Goal: Transaction & Acquisition: Purchase product/service

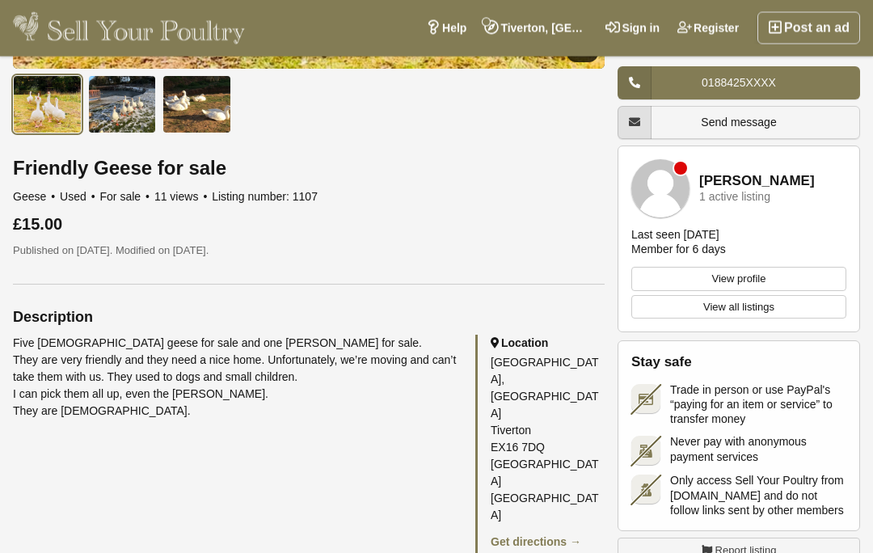
scroll to position [513, 0]
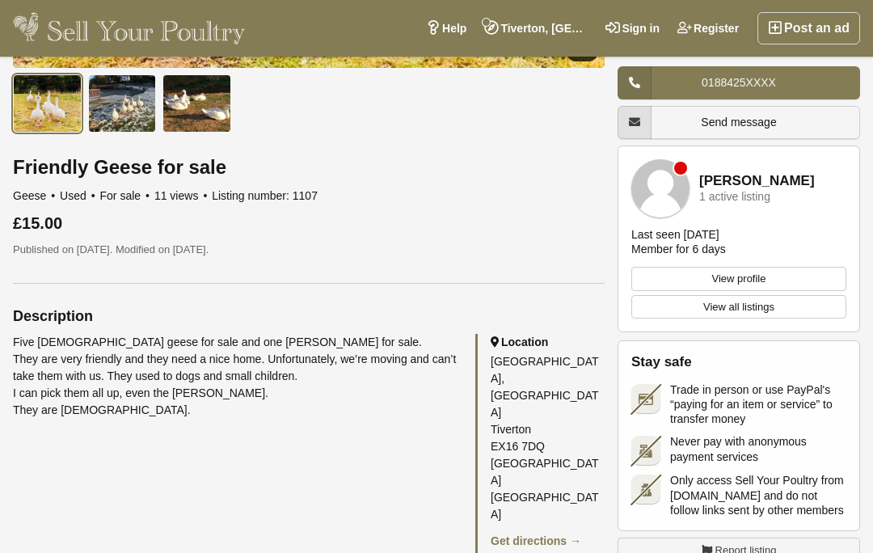
click at [261, 422] on div "Five female geese for sale and one Gunter for sale. They are very friendly and …" at bounding box center [308, 448] width 591 height 229
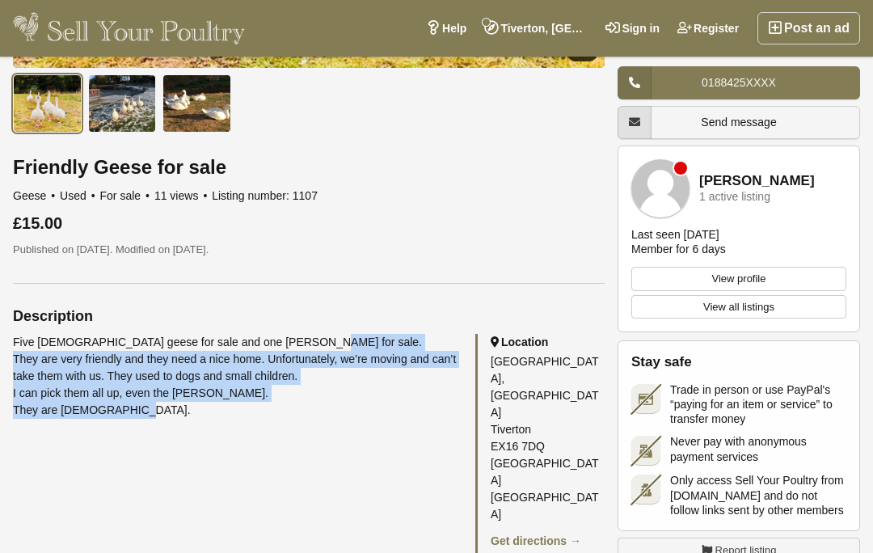
click at [191, 457] on div "Five female geese for sale and one Gunter for sale. They are very friendly and …" at bounding box center [308, 448] width 591 height 229
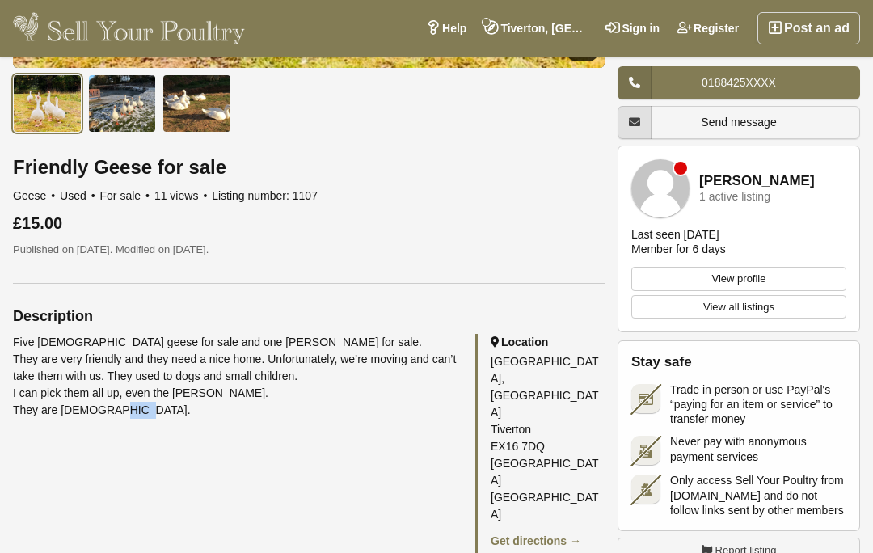
click at [135, 451] on div "Five female geese for sale and one Gunter for sale. They are very friendly and …" at bounding box center [308, 448] width 591 height 229
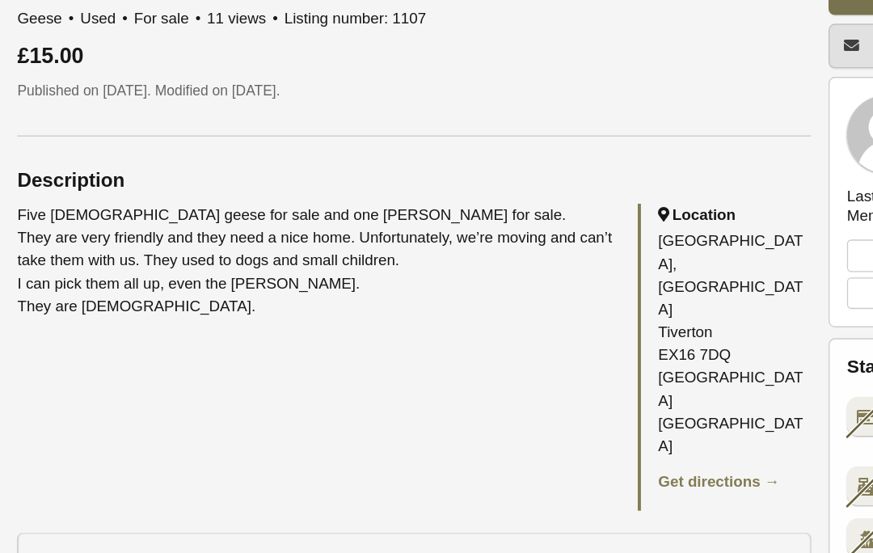
click at [135, 269] on div "Five female geese for sale and one Gunter for sale. They are very friendly and …" at bounding box center [308, 354] width 591 height 229
click at [131, 254] on div "Five female geese for sale and one Gunter for sale. They are very friendly and …" at bounding box center [308, 354] width 591 height 229
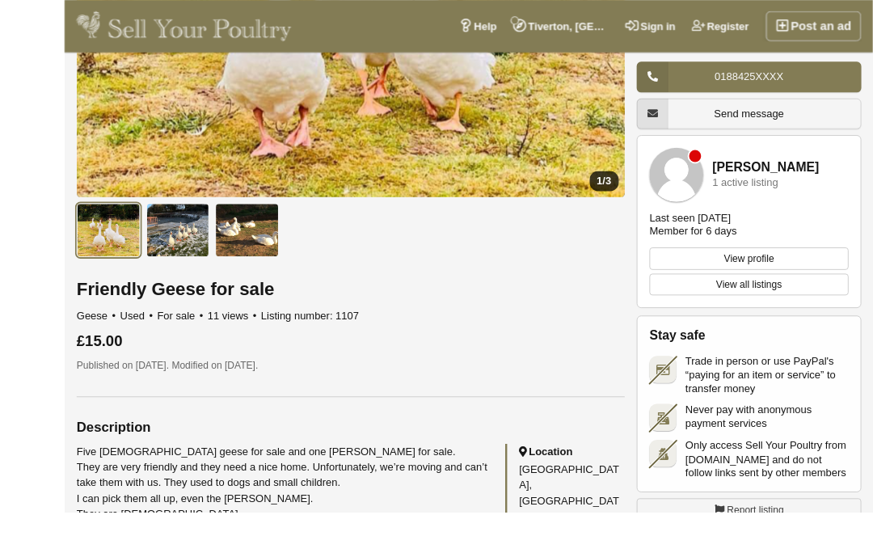
scroll to position [469, 0]
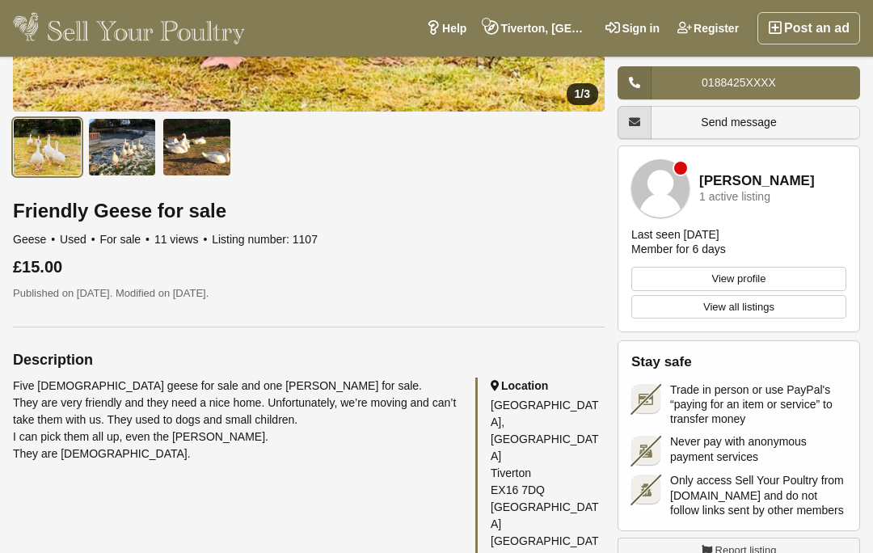
click at [168, 358] on h2 "Description" at bounding box center [308, 359] width 591 height 16
click at [154, 365] on h2 "Description" at bounding box center [308, 359] width 591 height 16
click at [145, 362] on h2 "Description" at bounding box center [308, 359] width 591 height 16
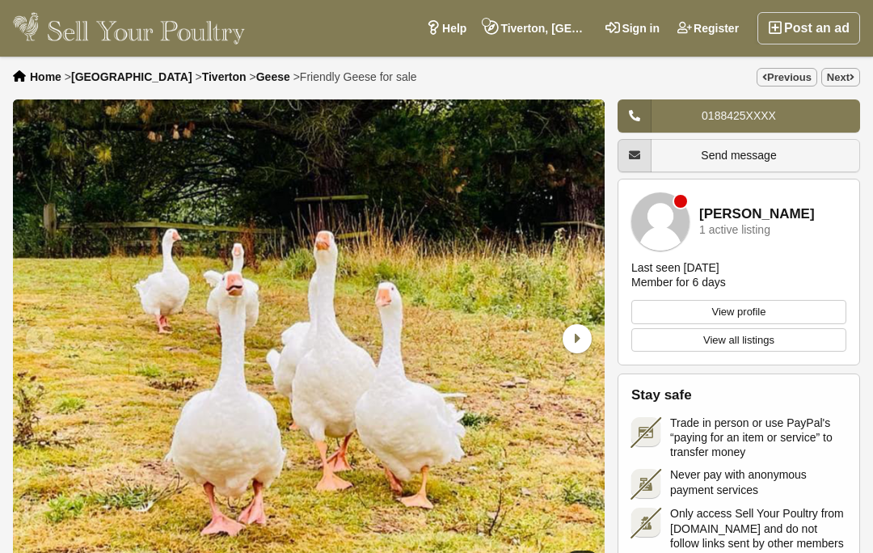
scroll to position [0, 0]
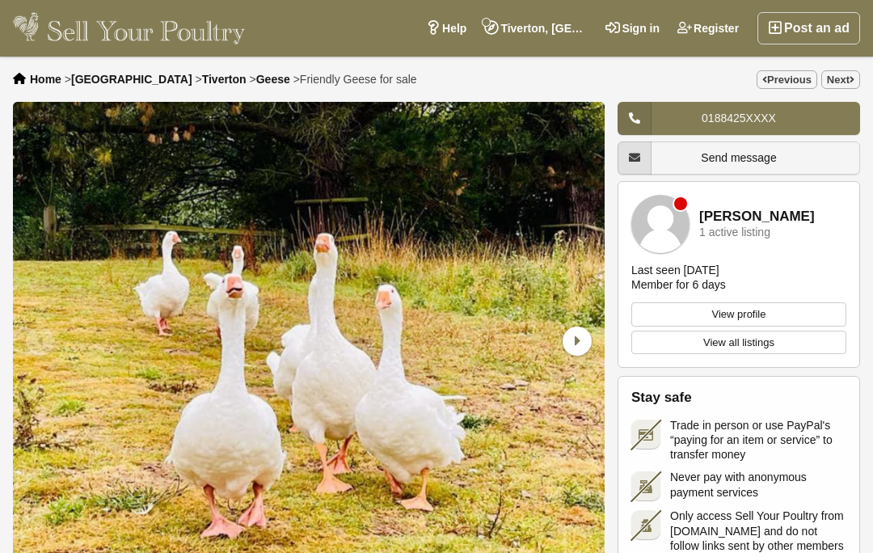
click at [631, 34] on link "Sign in" at bounding box center [632, 28] width 72 height 32
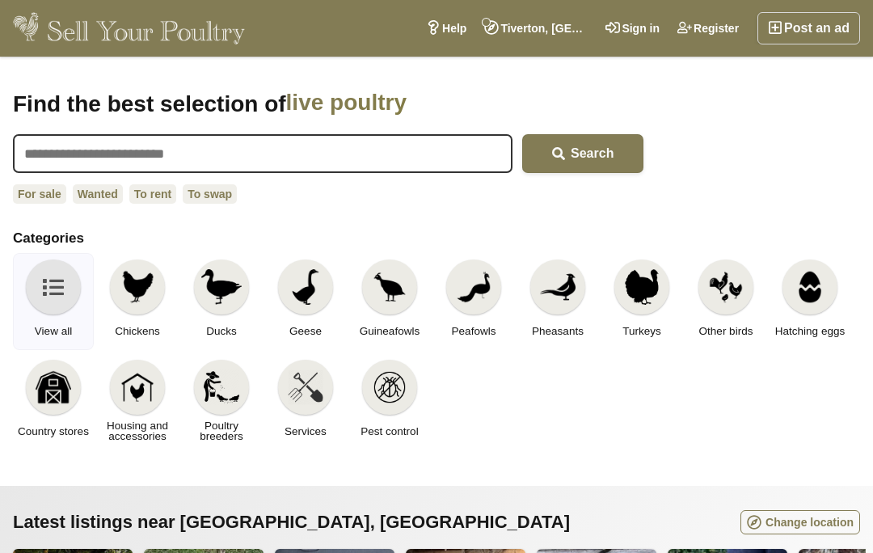
click at [632, 31] on link "Sign in" at bounding box center [632, 28] width 72 height 32
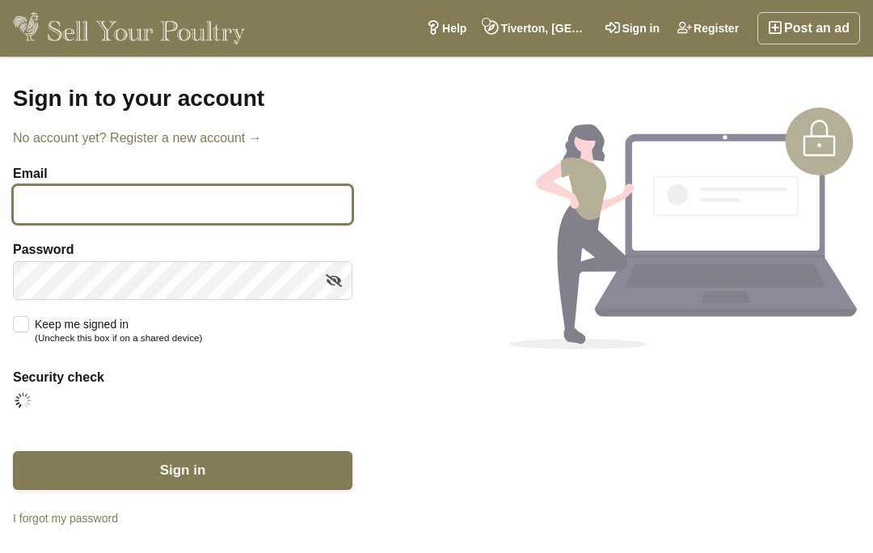
type input "**********"
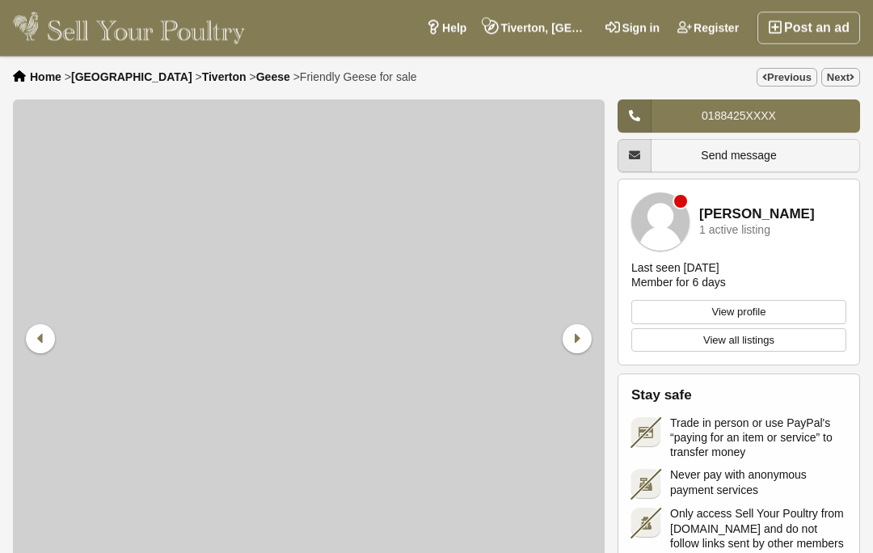
scroll to position [2, 0]
click at [578, 336] on icon at bounding box center [576, 338] width 29 height 29
click at [576, 336] on icon at bounding box center [576, 338] width 29 height 29
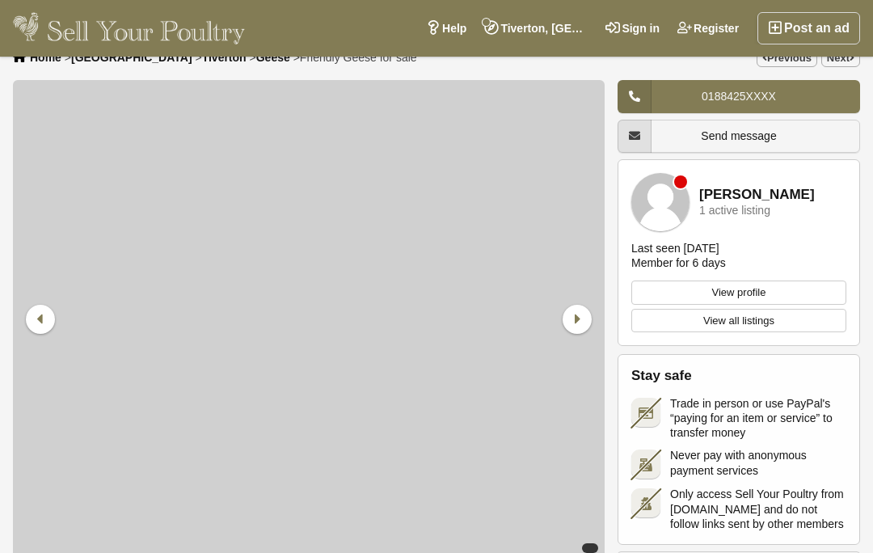
scroll to position [23, 0]
